Goal: Task Accomplishment & Management: Use online tool/utility

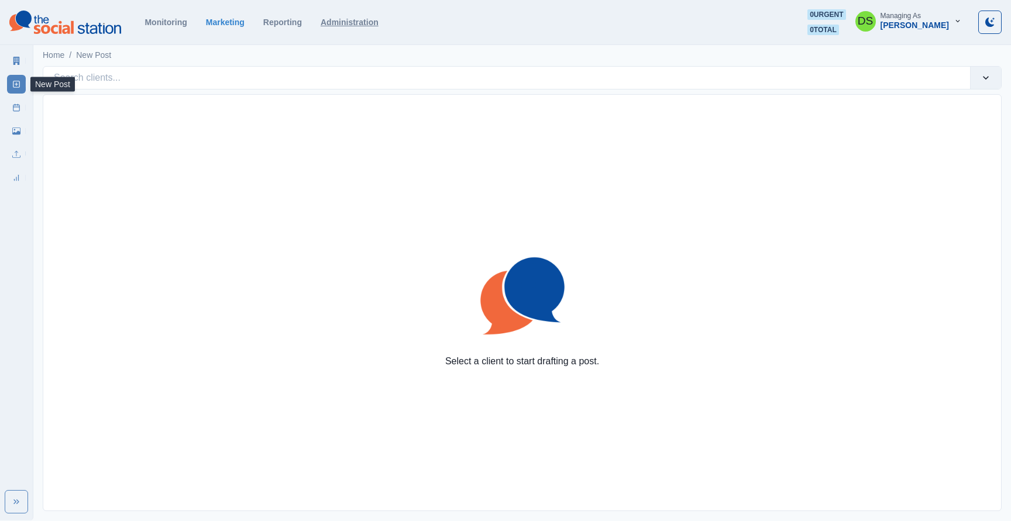
click at [366, 22] on link "Administration" at bounding box center [350, 22] width 58 height 9
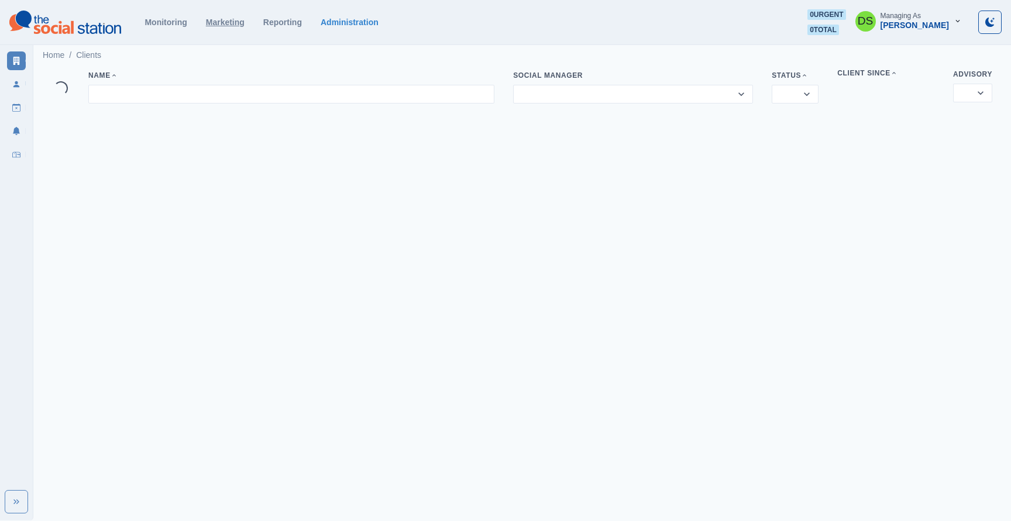
click at [216, 23] on link "Marketing" at bounding box center [225, 22] width 39 height 9
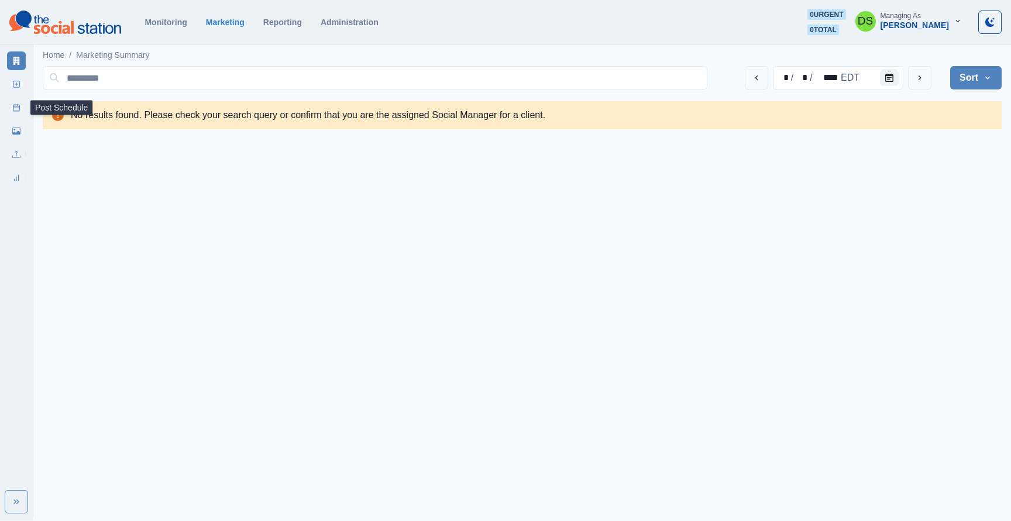
click at [16, 109] on icon at bounding box center [16, 108] width 8 height 8
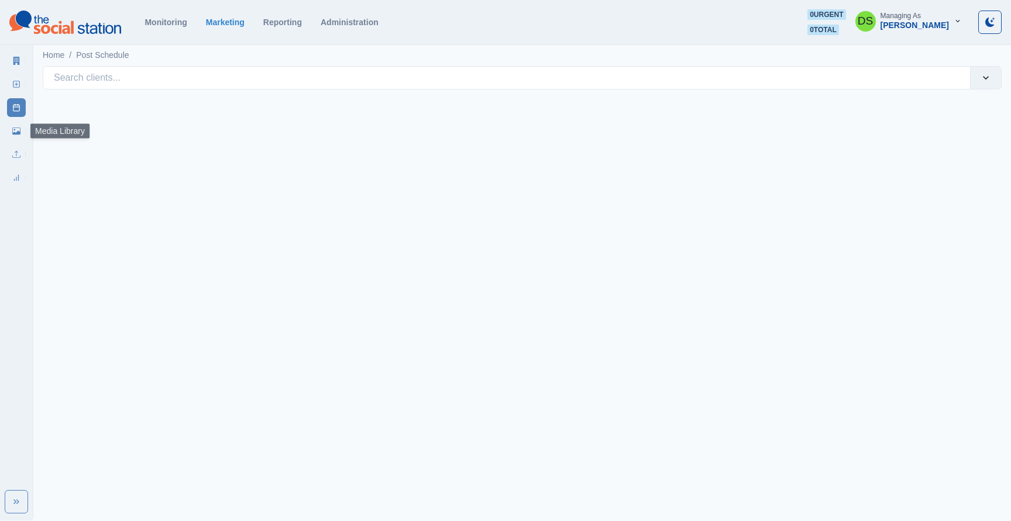
click at [15, 131] on icon at bounding box center [16, 131] width 8 height 8
click at [22, 90] on link "New Post" at bounding box center [16, 84] width 19 height 19
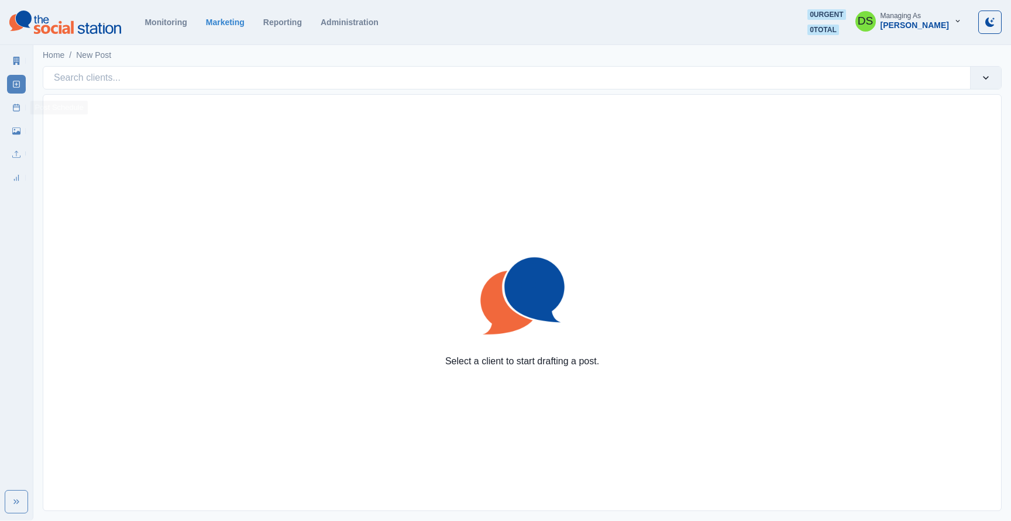
click at [18, 104] on icon at bounding box center [16, 108] width 8 height 8
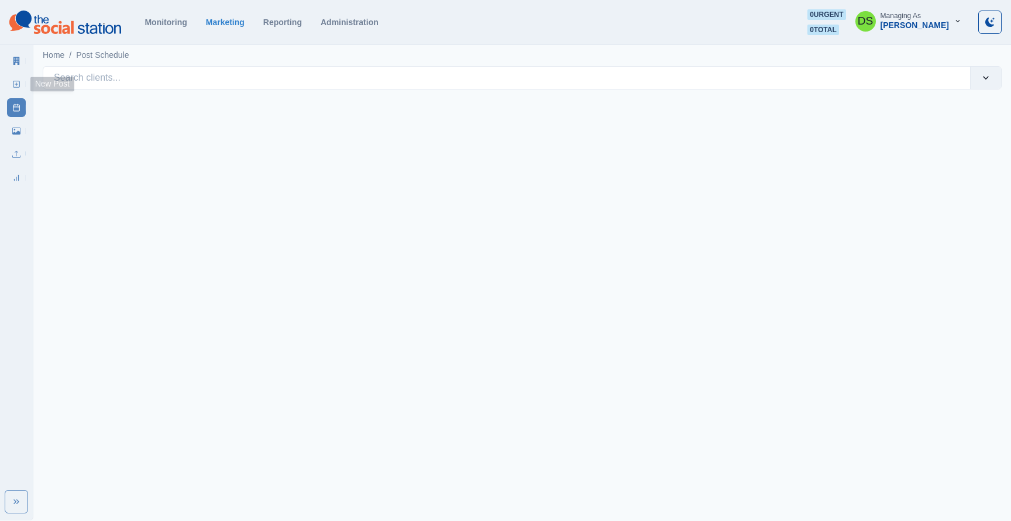
click at [18, 91] on link "New Post" at bounding box center [16, 84] width 19 height 19
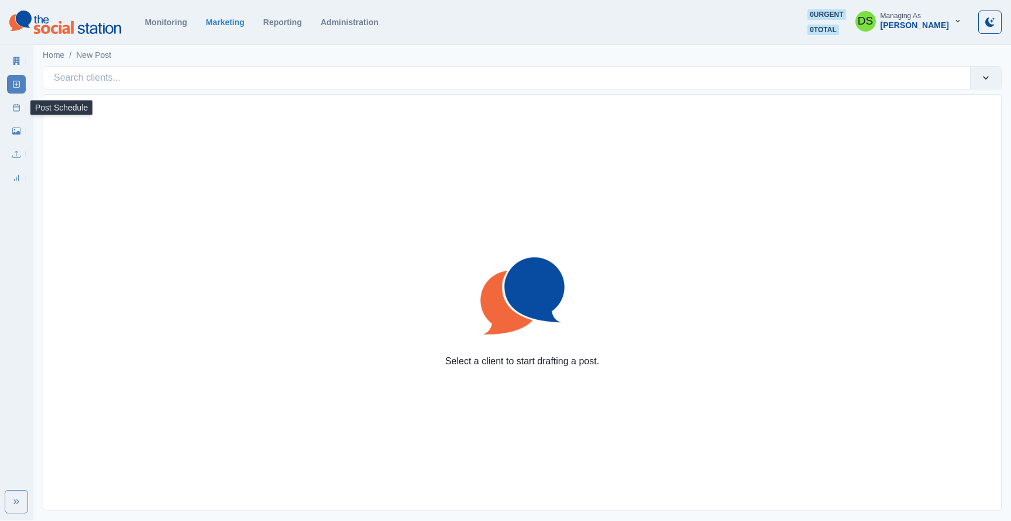
click at [18, 116] on link "Post Schedule" at bounding box center [16, 107] width 19 height 19
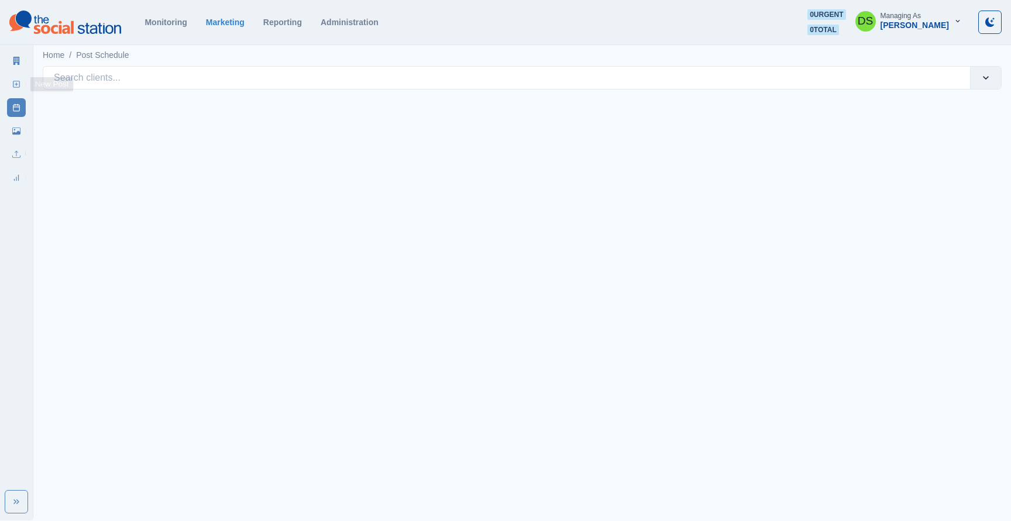
click at [18, 78] on link "New Post" at bounding box center [16, 84] width 19 height 19
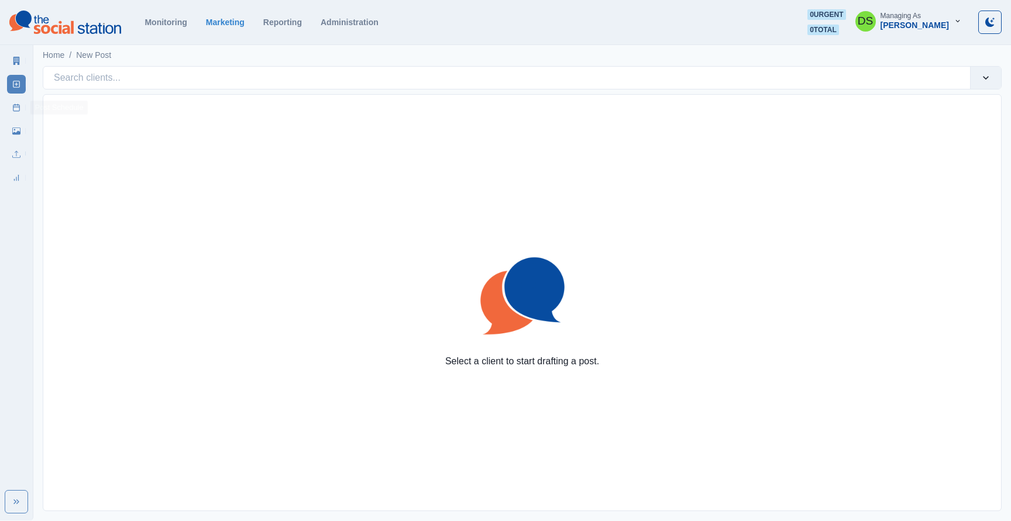
click at [14, 105] on icon at bounding box center [16, 108] width 8 height 8
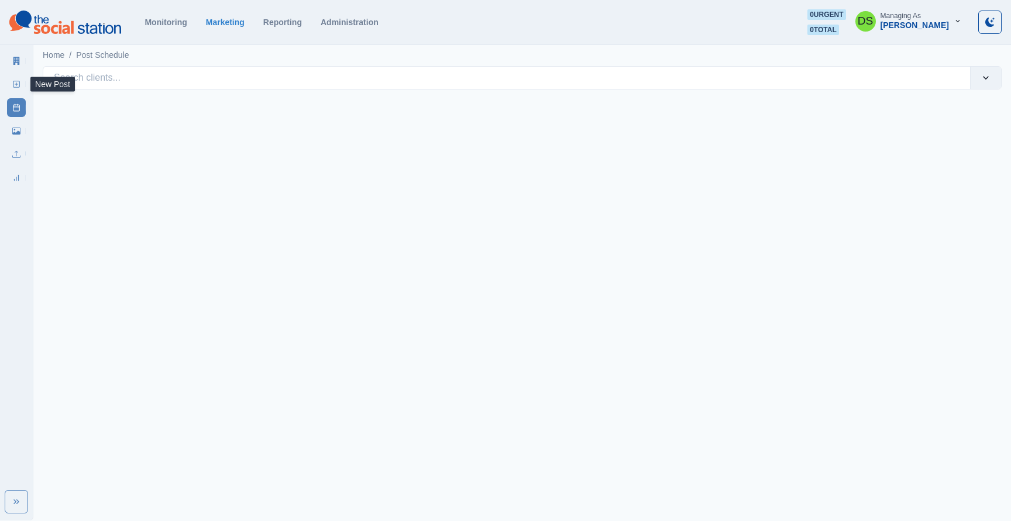
click at [13, 75] on link "New Post" at bounding box center [16, 84] width 19 height 19
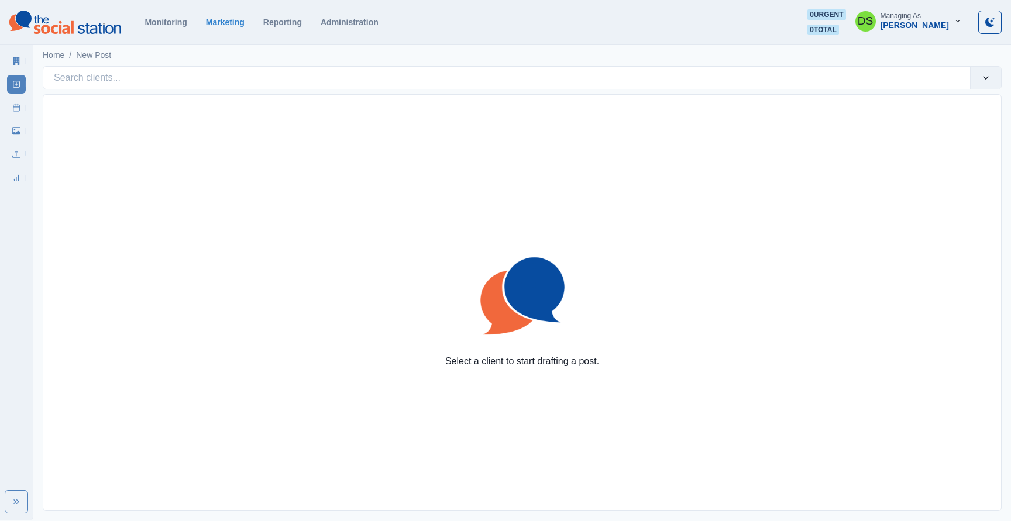
click at [15, 496] on button "Expand" at bounding box center [16, 501] width 23 height 23
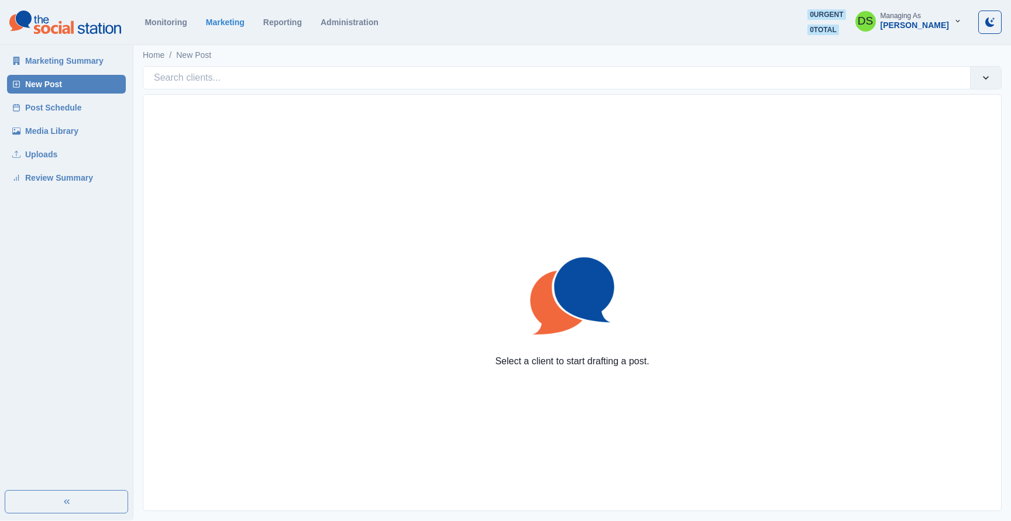
click at [15, 496] on button "Expand" at bounding box center [66, 501] width 123 height 23
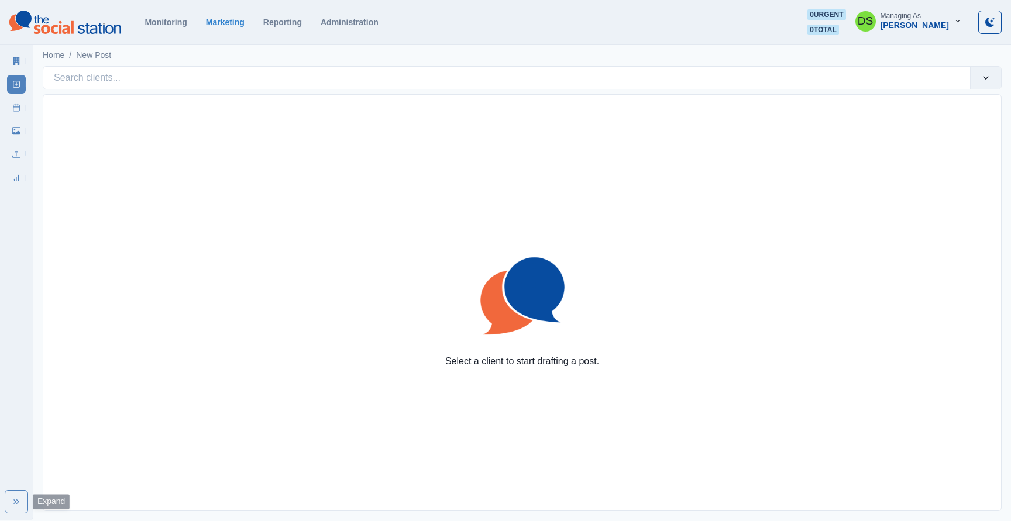
click at [5, 498] on button "Expand" at bounding box center [16, 501] width 23 height 23
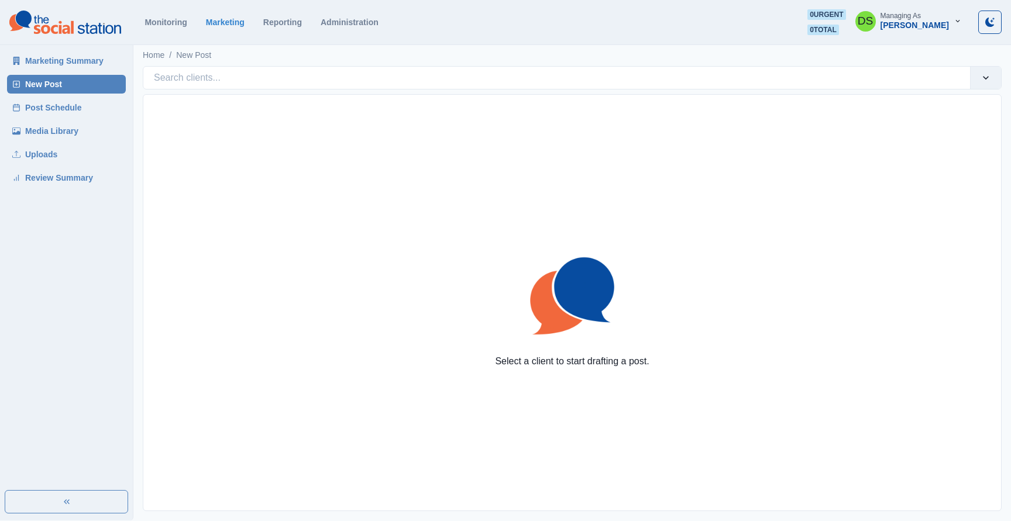
click at [12, 498] on button "Expand" at bounding box center [66, 501] width 123 height 23
